Goal: Task Accomplishment & Management: Use online tool/utility

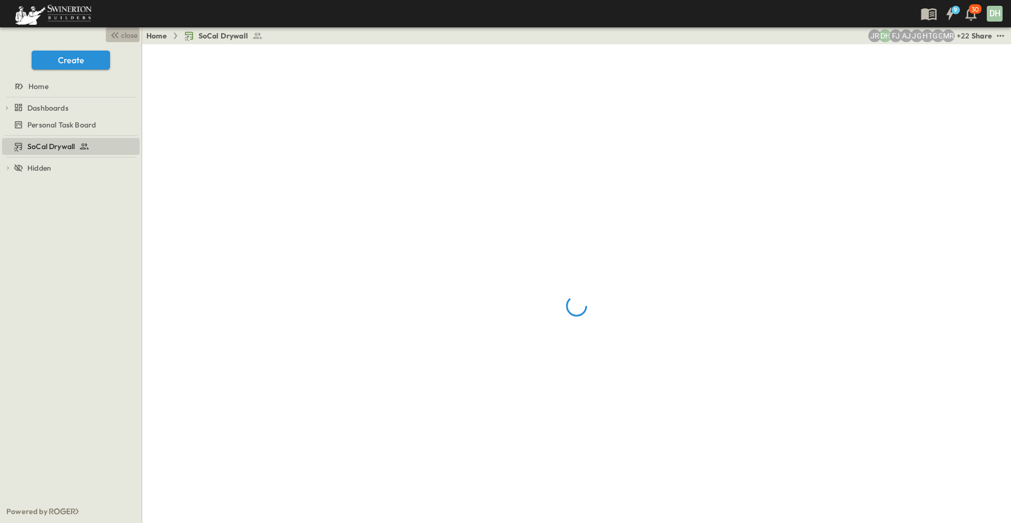
click at [123, 36] on span "close" at bounding box center [129, 35] width 16 height 11
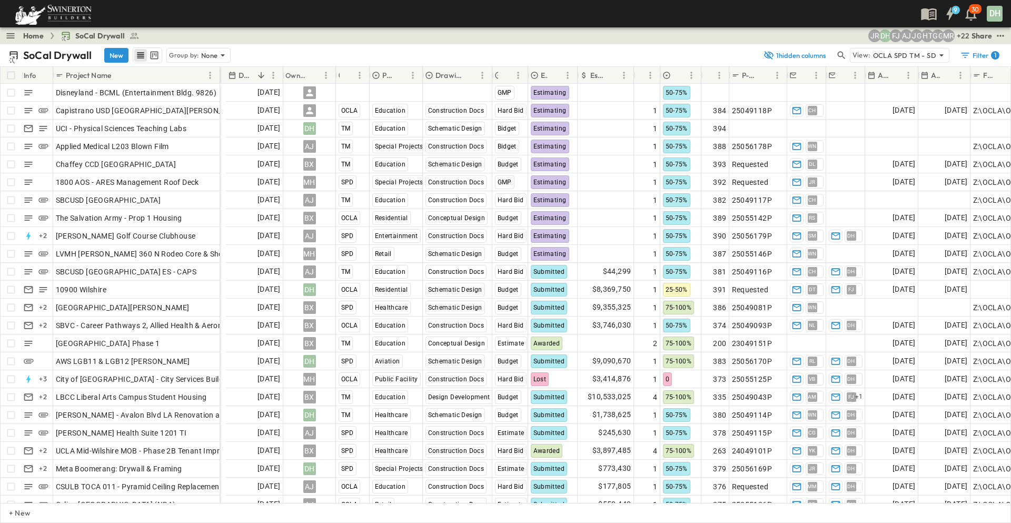
drag, startPoint x: 251, startPoint y: 72, endPoint x: 220, endPoint y: 82, distance: 33.1
click at [220, 82] on div at bounding box center [220, 75] width 11 height 29
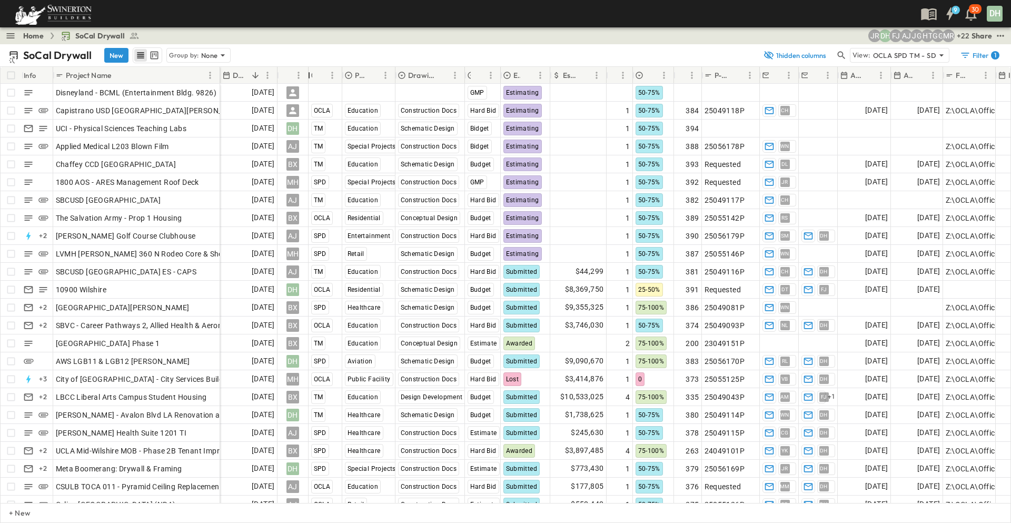
drag, startPoint x: 329, startPoint y: 72, endPoint x: 307, endPoint y: 76, distance: 22.0
click at [307, 76] on div "Owner" at bounding box center [309, 75] width 11 height 29
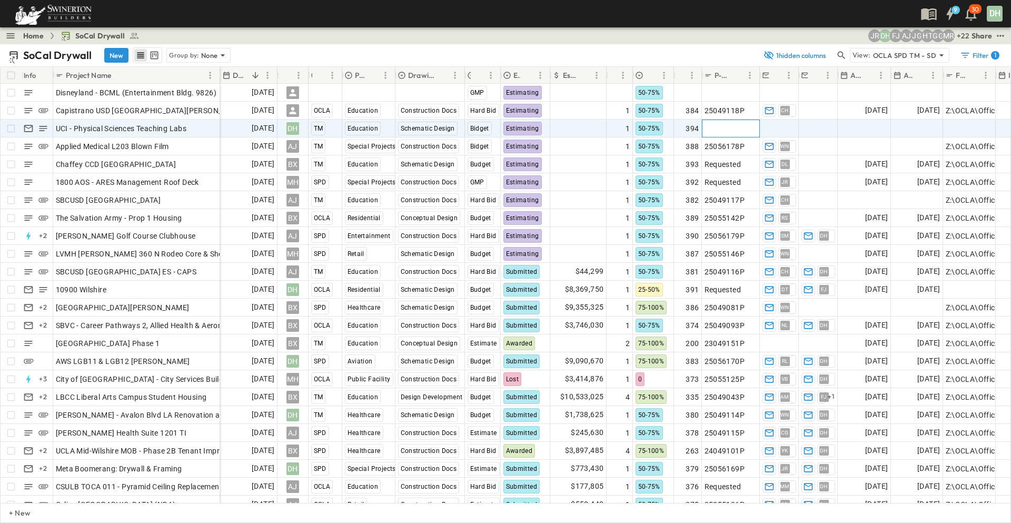
click at [727, 128] on span "Add P-Code" at bounding box center [724, 128] width 41 height 11
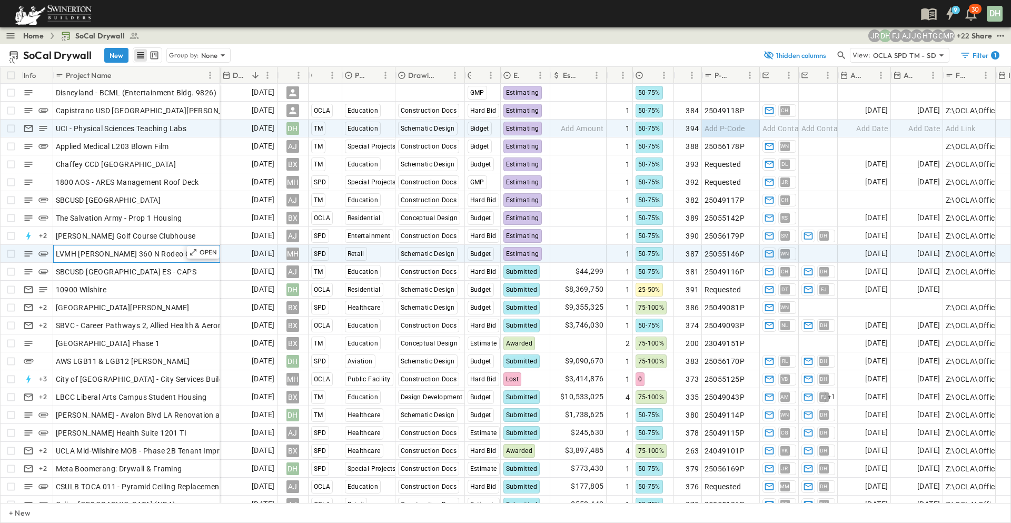
click at [176, 253] on span "LVMH [PERSON_NAME] 360 N Rodeo Core & Shell" at bounding box center [141, 253] width 171 height 11
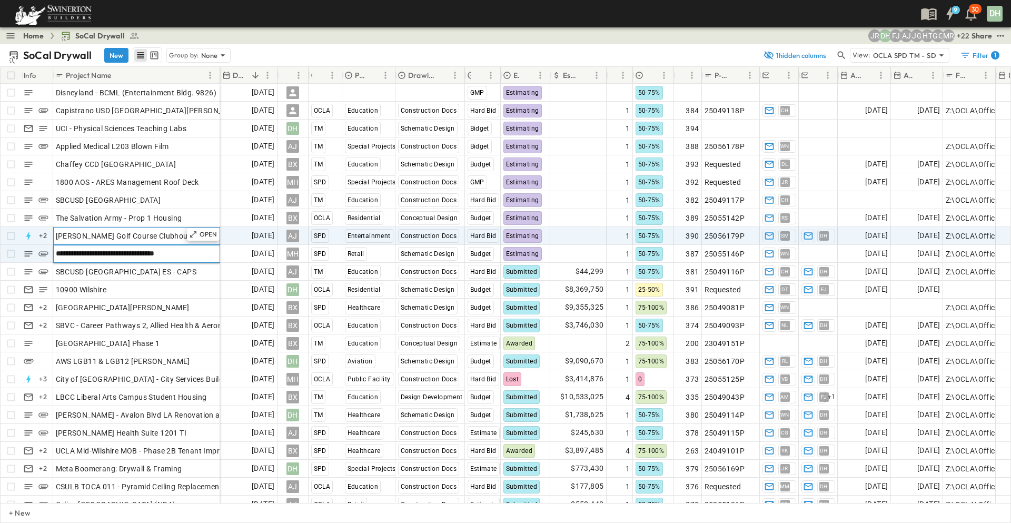
click at [168, 235] on span "[PERSON_NAME] Golf Course Clubhouse" at bounding box center [126, 236] width 140 height 11
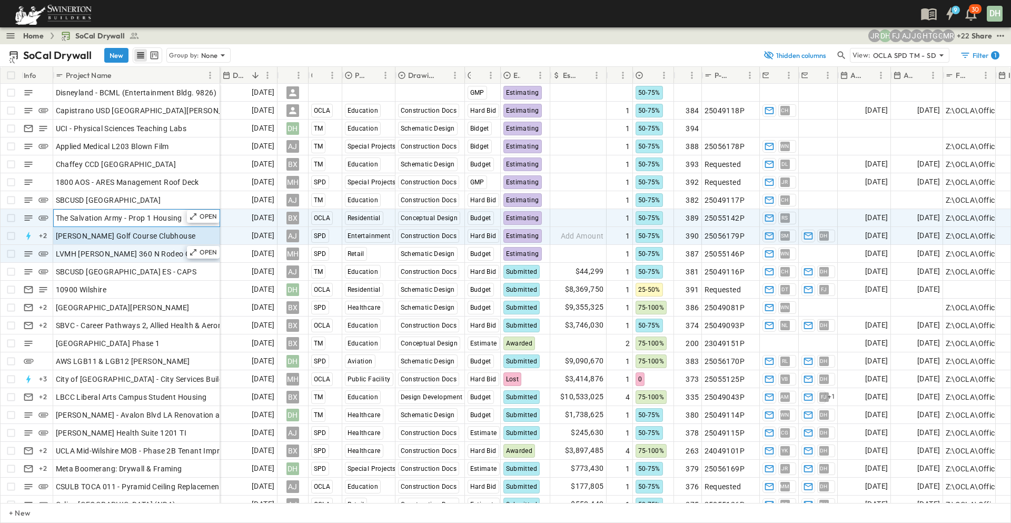
click at [171, 220] on span "The Salvation Army - Prop 1 Housing" at bounding box center [119, 218] width 126 height 11
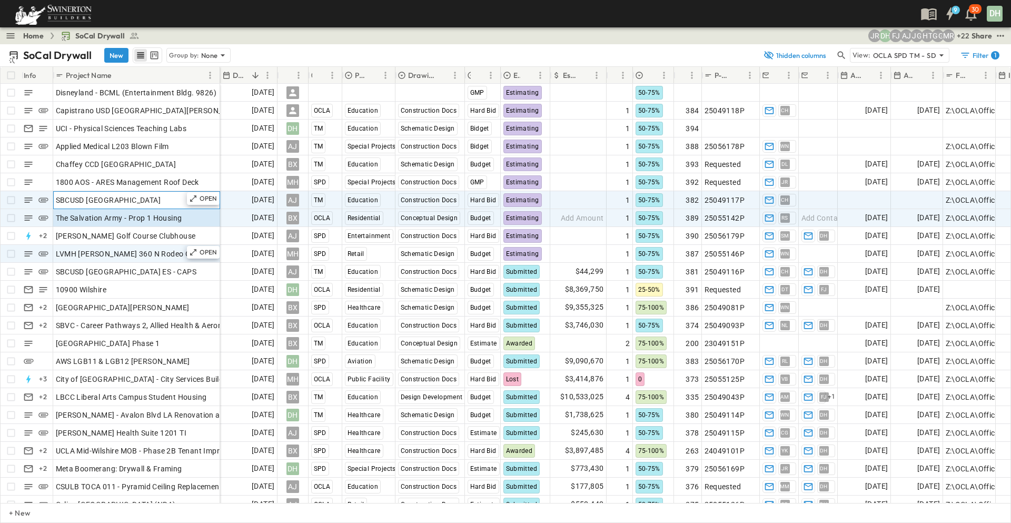
click at [171, 206] on div "SBCUSD [GEOGRAPHIC_DATA]" at bounding box center [137, 200] width 162 height 15
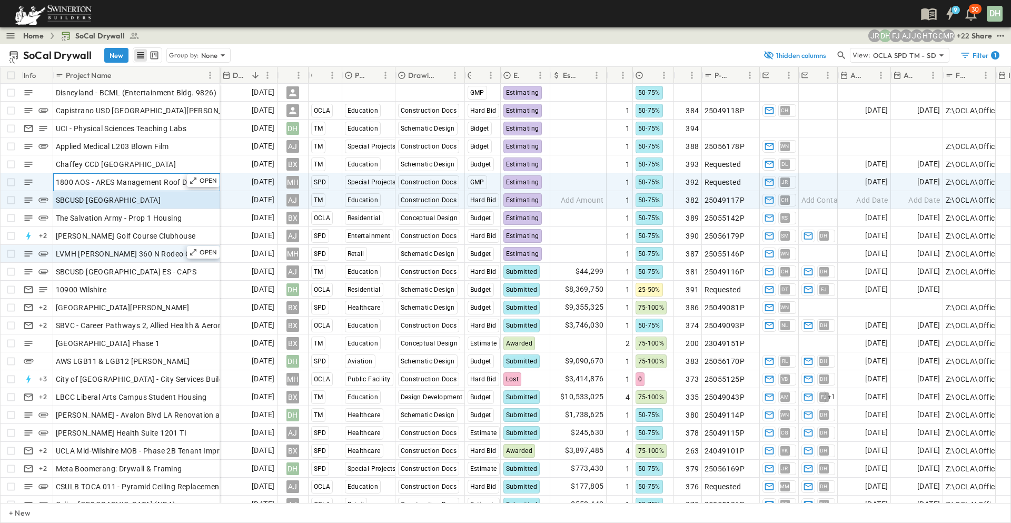
click at [174, 184] on span "1800 AOS - ARES Management Roof Deck" at bounding box center [127, 182] width 143 height 11
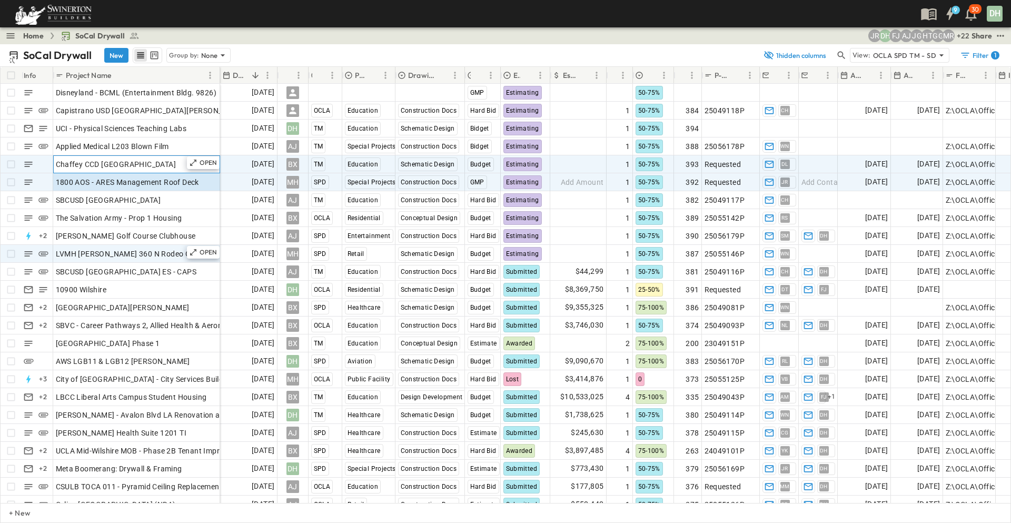
click at [172, 167] on span "Chaffey CCD [GEOGRAPHIC_DATA]" at bounding box center [116, 164] width 121 height 11
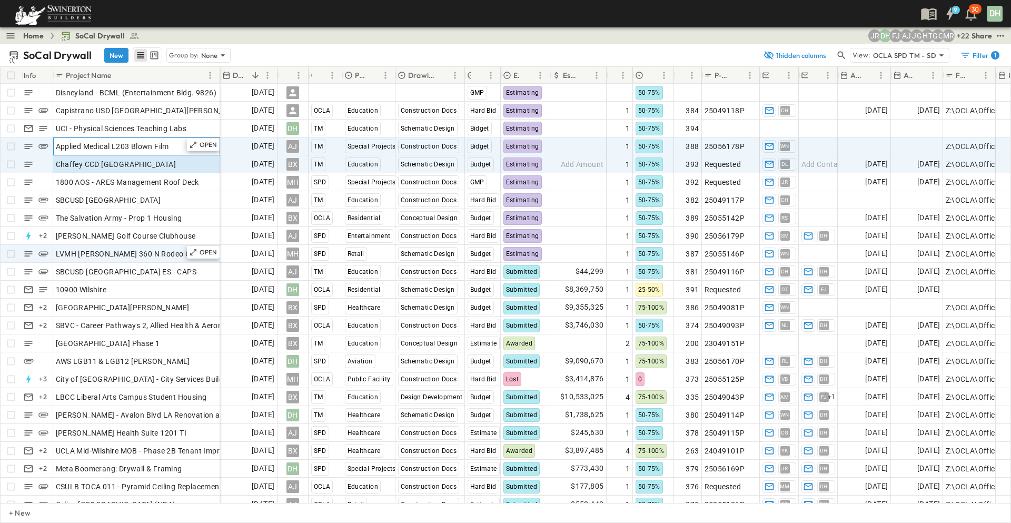
click at [173, 144] on div "Applied Medical L203 Blown Film" at bounding box center [137, 146] width 162 height 15
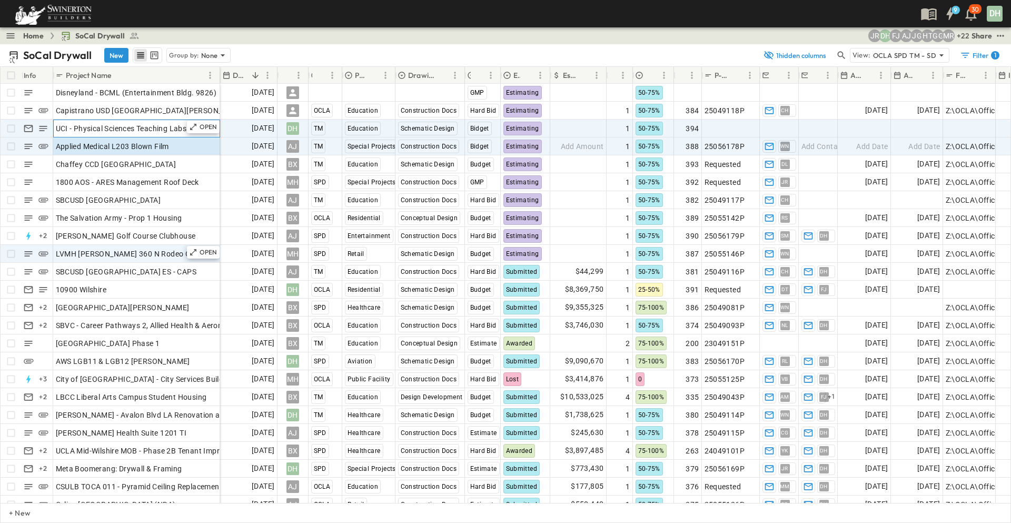
click at [172, 128] on span "UCI - Physical Sciences Teaching Labs" at bounding box center [121, 128] width 131 height 11
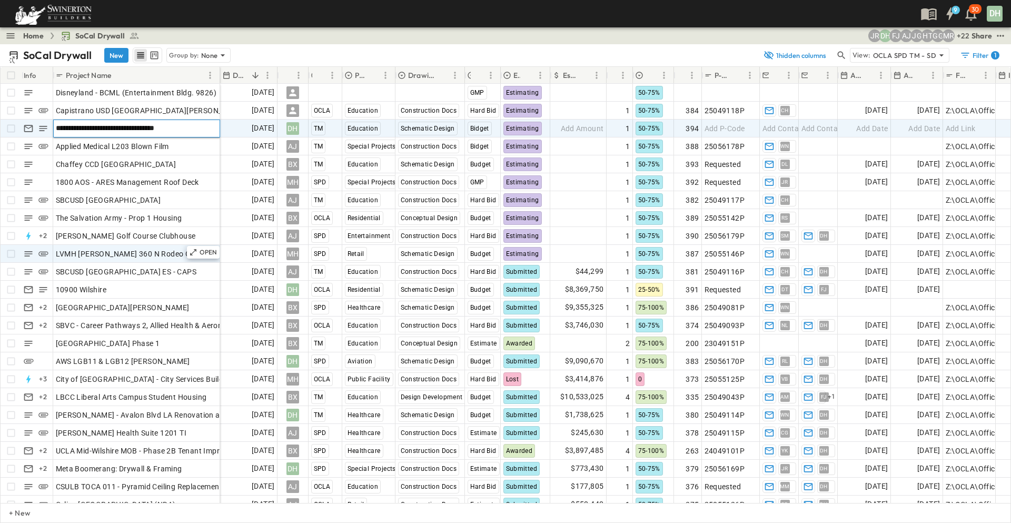
drag, startPoint x: 190, startPoint y: 127, endPoint x: 57, endPoint y: 126, distance: 132.7
click at [57, 126] on input "**********" at bounding box center [136, 128] width 165 height 13
click at [196, 131] on input "**********" at bounding box center [136, 128] width 165 height 13
